Goal: Information Seeking & Learning: Learn about a topic

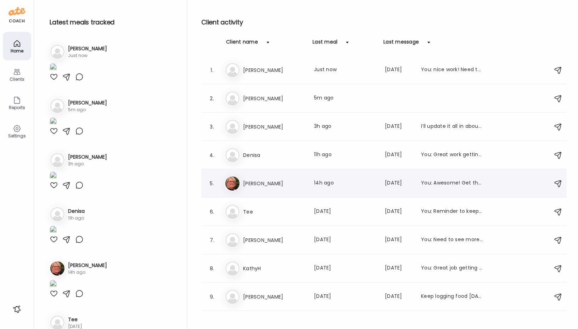
type input "**********"
click at [256, 178] on div "[PERSON_NAME] [PERSON_NAME] Last meal: 14h ago Last message: [DATE] You: Awesom…" at bounding box center [385, 184] width 321 height 16
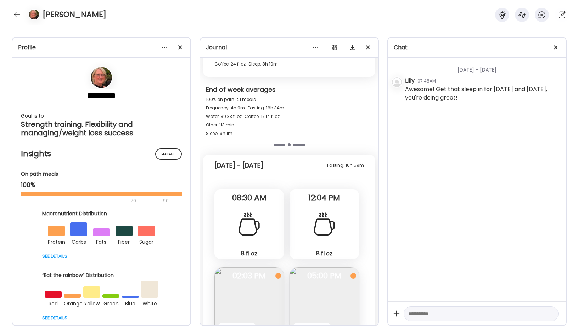
scroll to position [12034, 0]
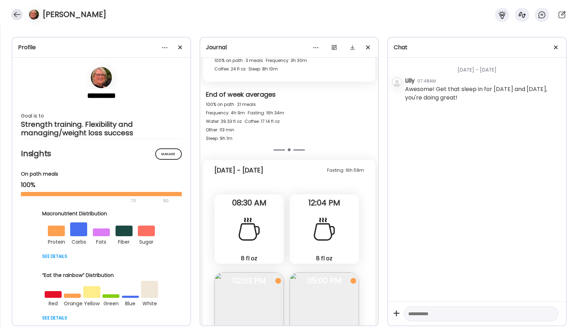
click at [16, 15] on div at bounding box center [16, 14] width 11 height 11
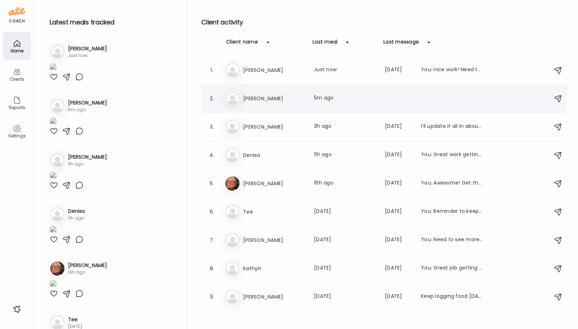
click at [261, 97] on h3 "[PERSON_NAME]" at bounding box center [274, 98] width 62 height 9
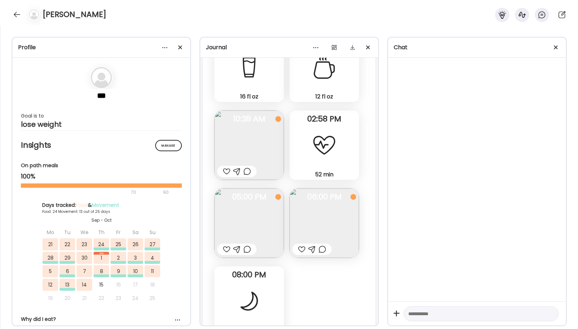
scroll to position [12822, 0]
click at [16, 15] on div at bounding box center [16, 14] width 11 height 11
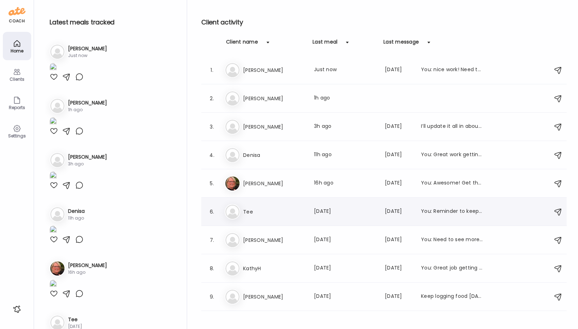
click at [264, 208] on h3 "Tee" at bounding box center [274, 212] width 62 height 9
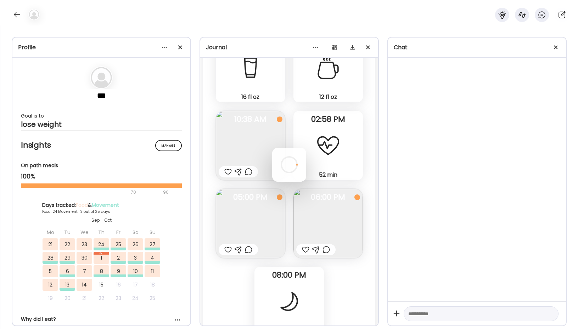
scroll to position [1179, 0]
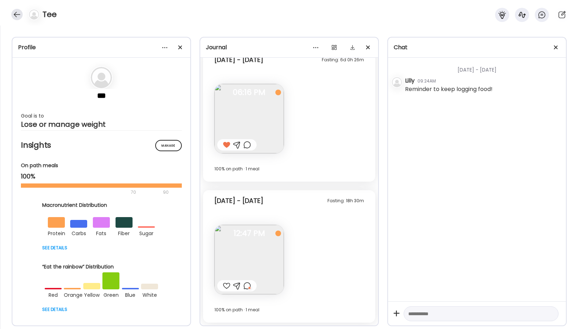
click at [14, 17] on div at bounding box center [16, 14] width 11 height 11
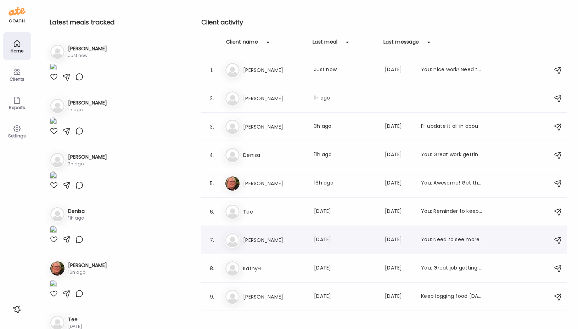
click at [264, 249] on div "7. [PERSON_NAME] Last meal: [DATE] Last message: [DATE] You: Need to see more f…" at bounding box center [384, 240] width 366 height 28
click at [252, 242] on h3 "[PERSON_NAME]" at bounding box center [274, 240] width 62 height 9
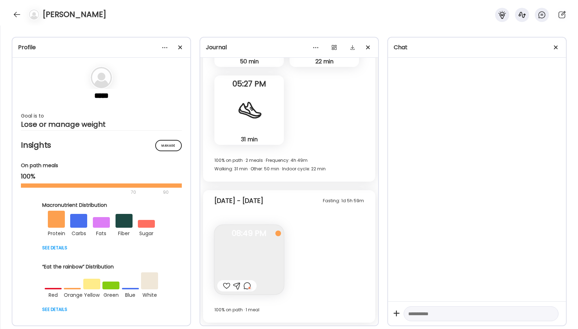
scroll to position [2440, 0]
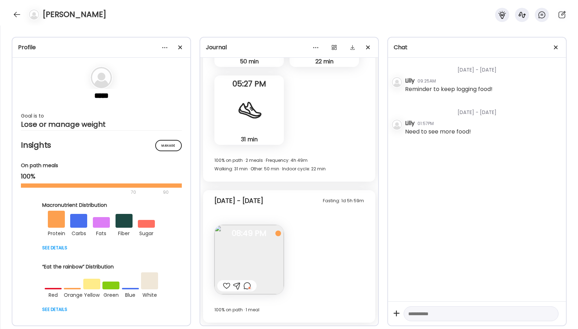
click at [268, 251] on img at bounding box center [248, 259] width 69 height 69
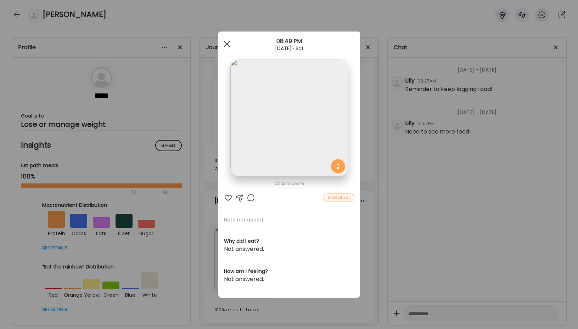
click at [226, 43] on span at bounding box center [226, 44] width 6 height 6
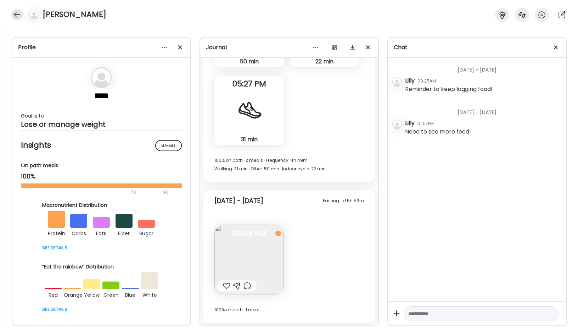
click at [17, 13] on div at bounding box center [16, 14] width 11 height 11
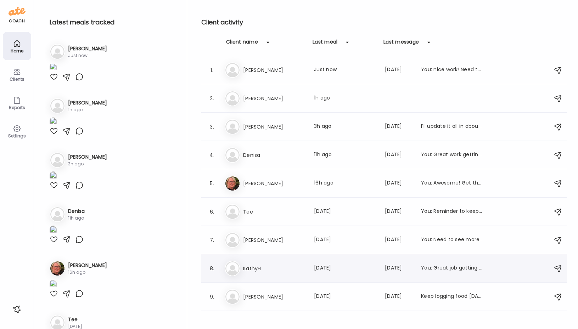
click at [251, 273] on div "Ka [PERSON_NAME] Last meal: [DATE] Last message: [DATE] You: Great job getting …" at bounding box center [385, 269] width 321 height 16
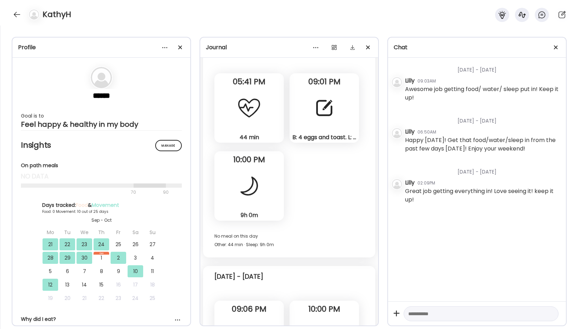
scroll to position [4077, 0]
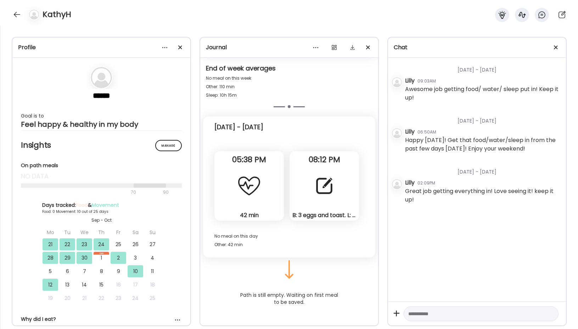
click at [313, 199] on div "B: 3 eggs and toast. L: turkey lunchmeat and toast and smoothie with spinach ca…" at bounding box center [324, 185] width 69 height 69
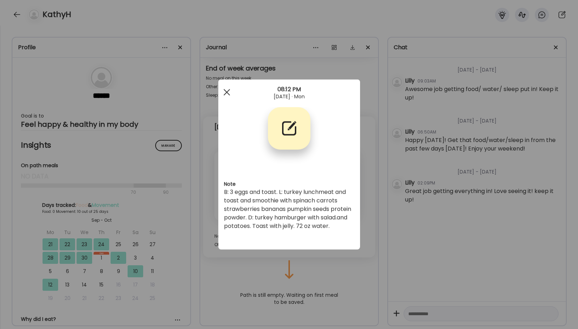
click at [224, 93] on div at bounding box center [227, 92] width 14 height 14
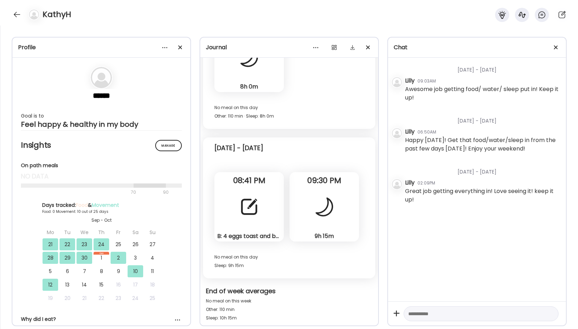
scroll to position [3852, 0]
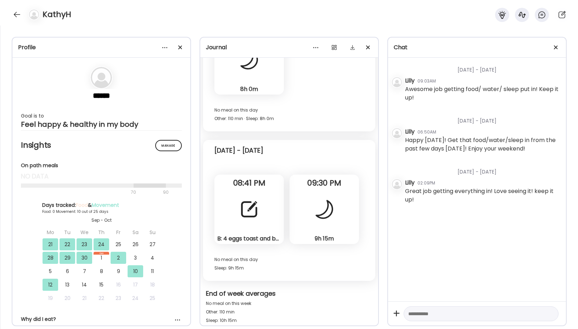
click at [339, 218] on div "9h 15m Sleep" at bounding box center [324, 209] width 69 height 69
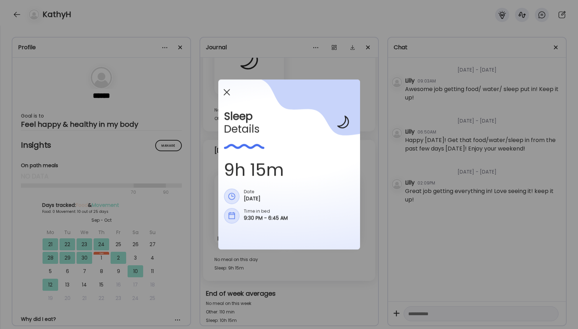
click at [227, 93] on span at bounding box center [226, 92] width 6 height 6
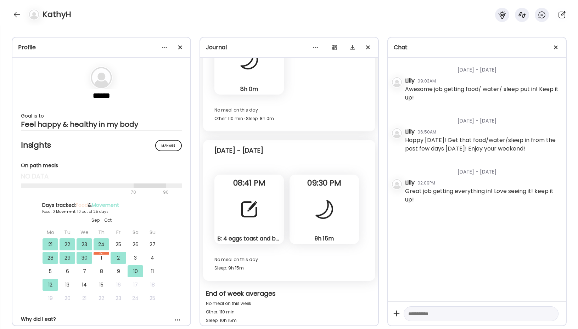
click at [247, 192] on div "B: 4 eggs toast and bacon. L: chicken and smoothie with kale carrots strawberri…" at bounding box center [248, 209] width 69 height 69
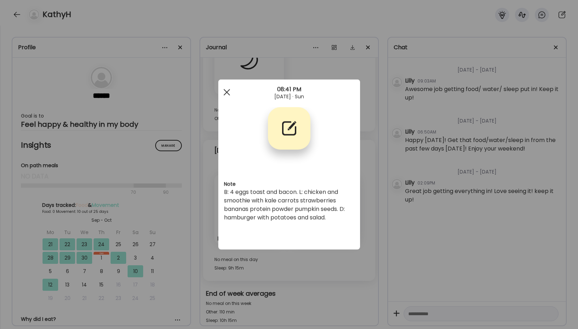
click at [227, 92] on span at bounding box center [226, 92] width 6 height 6
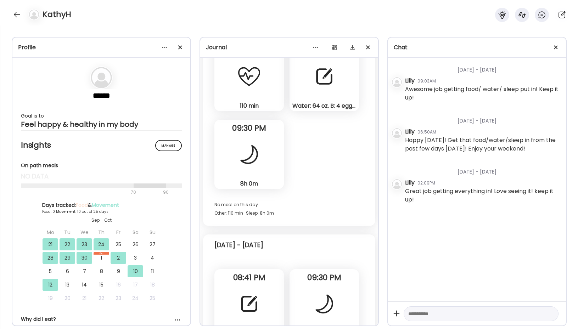
scroll to position [3735, 0]
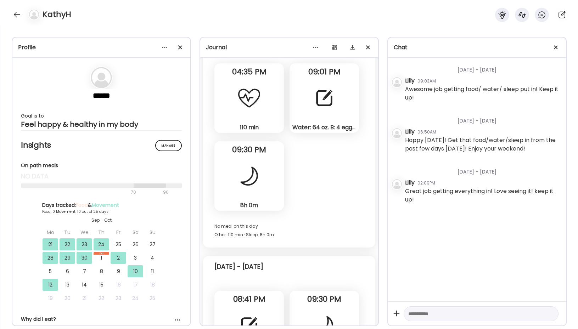
click at [315, 127] on div "Water: 64 oz. B: 4 eggs and toast. L: chicken, smoothie with spinach carrots st…" at bounding box center [324, 127] width 64 height 7
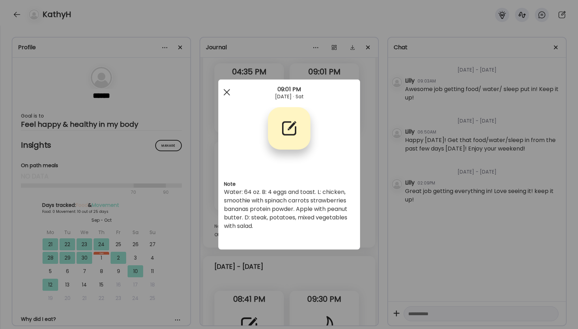
click at [224, 90] on span at bounding box center [226, 92] width 6 height 6
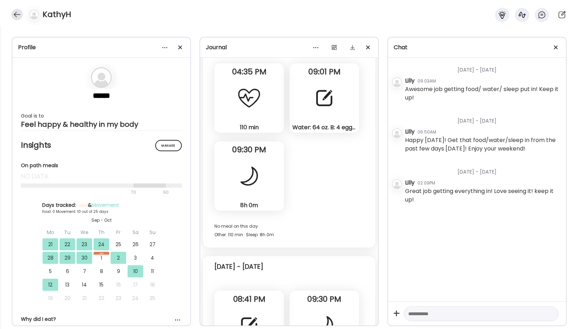
click at [17, 18] on div at bounding box center [16, 14] width 11 height 11
